Goal: Task Accomplishment & Management: Use online tool/utility

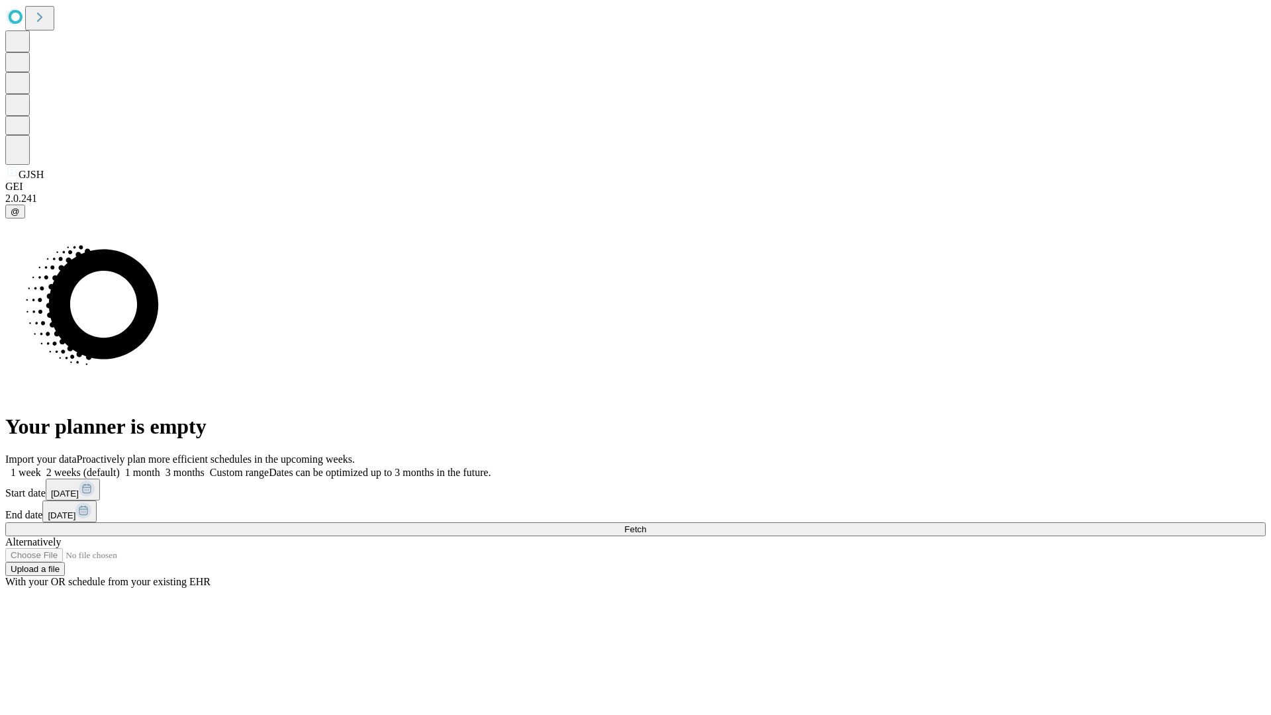
click at [646, 524] on span "Fetch" at bounding box center [635, 529] width 22 height 10
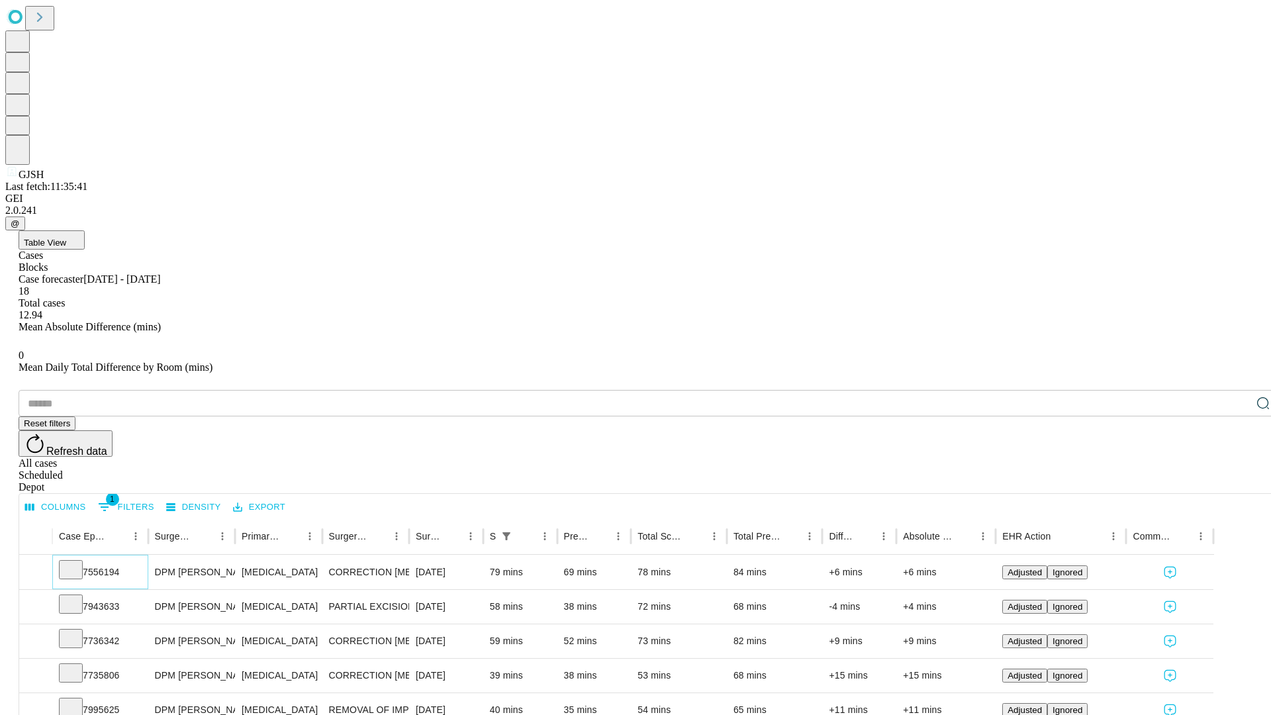
click at [77, 562] on icon at bounding box center [70, 568] width 13 height 13
